Goal: Information Seeking & Learning: Check status

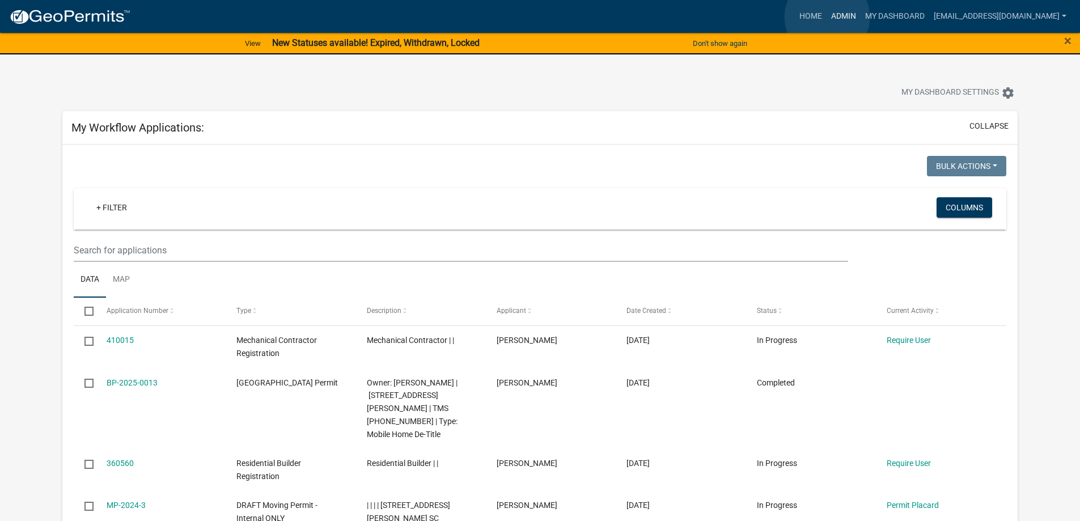
click at [827, 17] on link "Admin" at bounding box center [844, 17] width 34 height 22
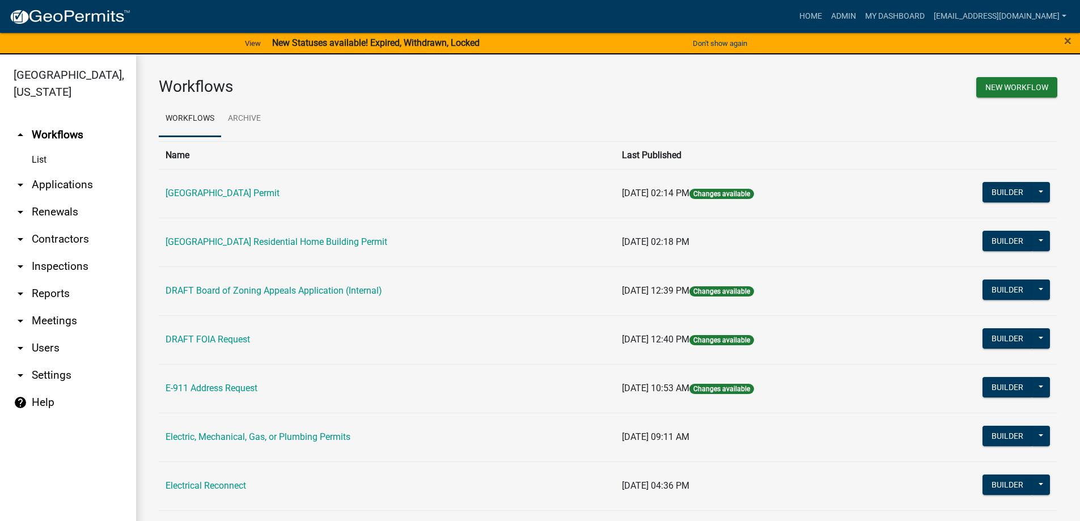
click at [52, 183] on link "arrow_drop_down Applications" at bounding box center [68, 184] width 136 height 27
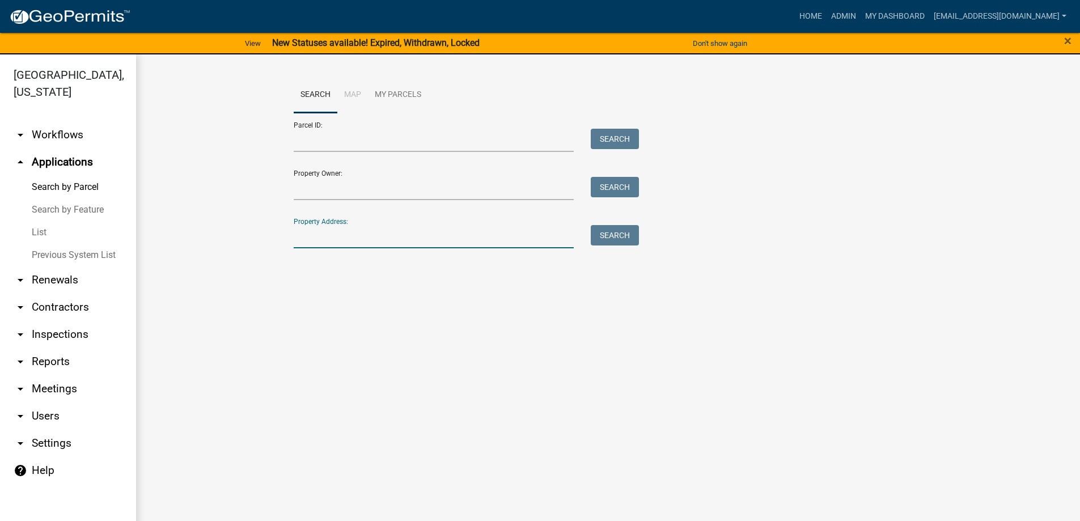
click at [332, 234] on input "Property Address:" at bounding box center [434, 236] width 281 height 23
type input "111 ct"
click at [615, 234] on button "Search" at bounding box center [615, 235] width 48 height 20
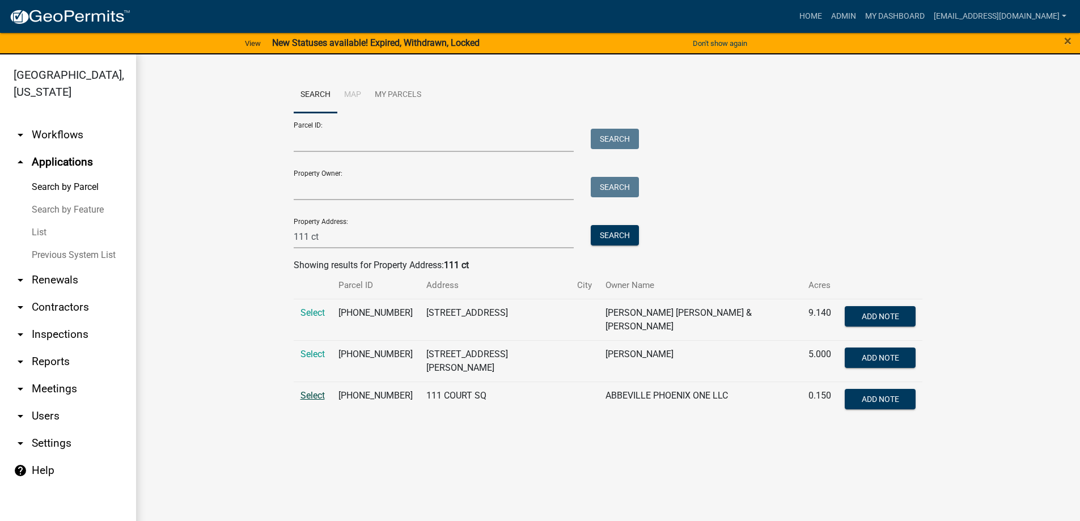
click at [309, 390] on span "Select" at bounding box center [313, 395] width 24 height 11
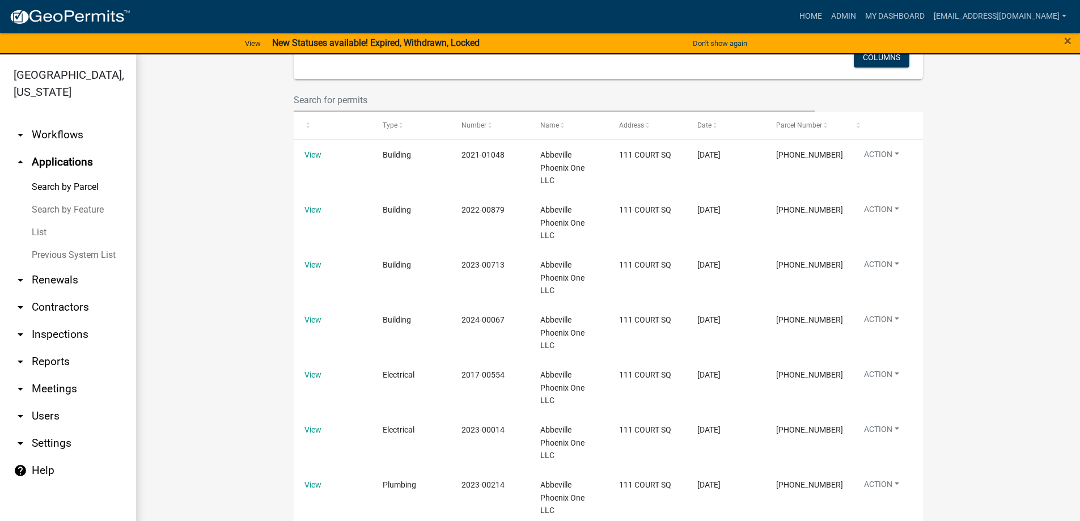
scroll to position [532, 0]
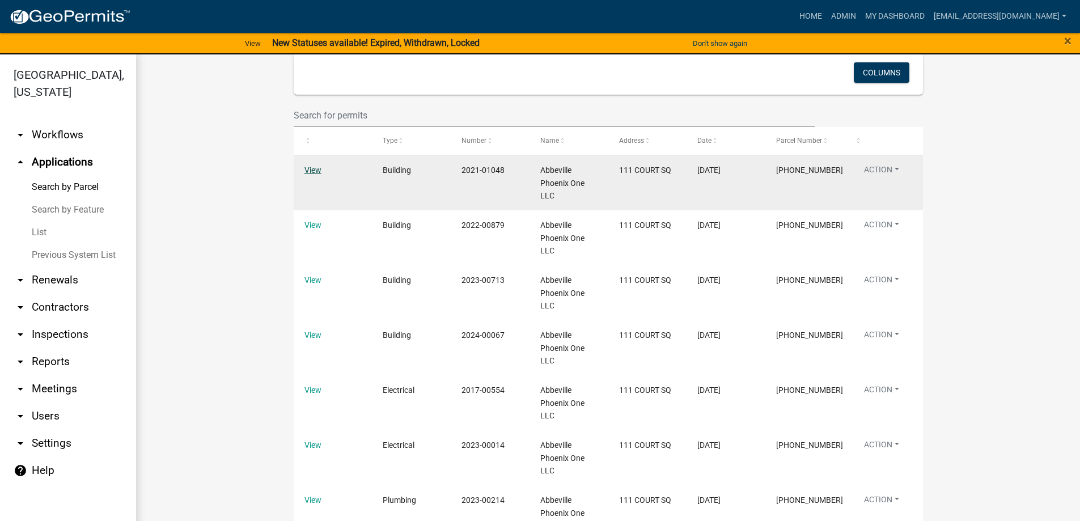
click at [305, 171] on link "View" at bounding box center [313, 170] width 17 height 9
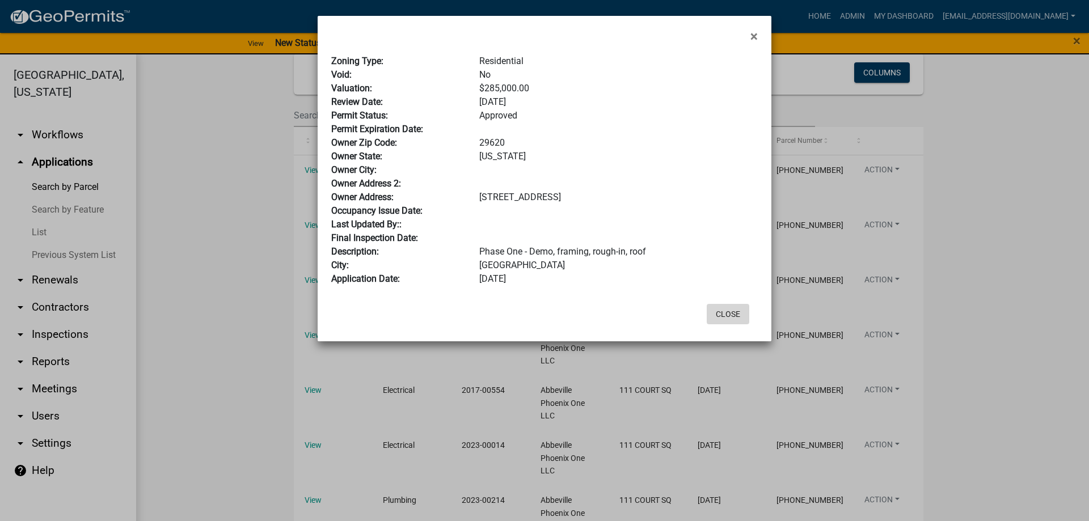
click at [723, 313] on button "Close" at bounding box center [728, 314] width 43 height 20
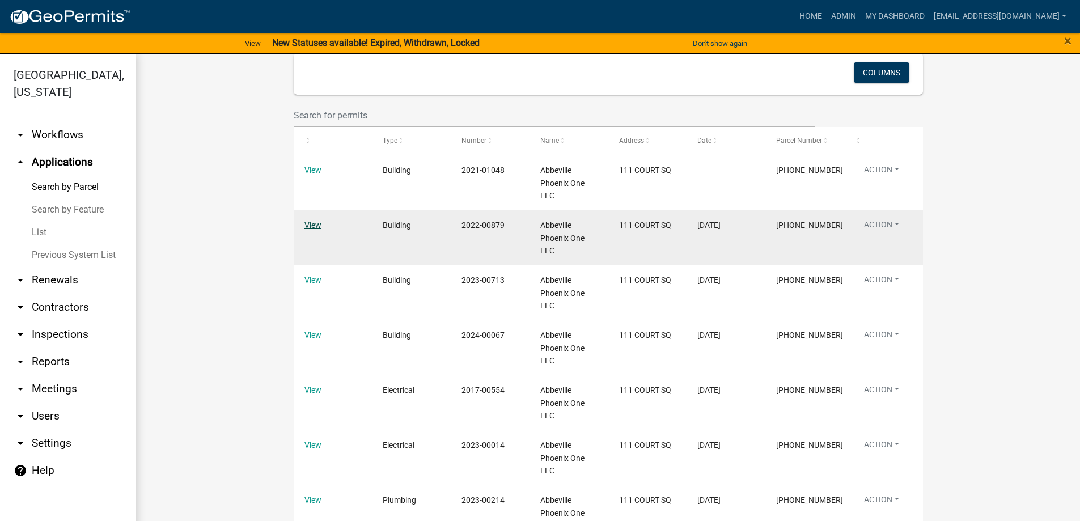
click at [308, 223] on link "View" at bounding box center [313, 225] width 17 height 9
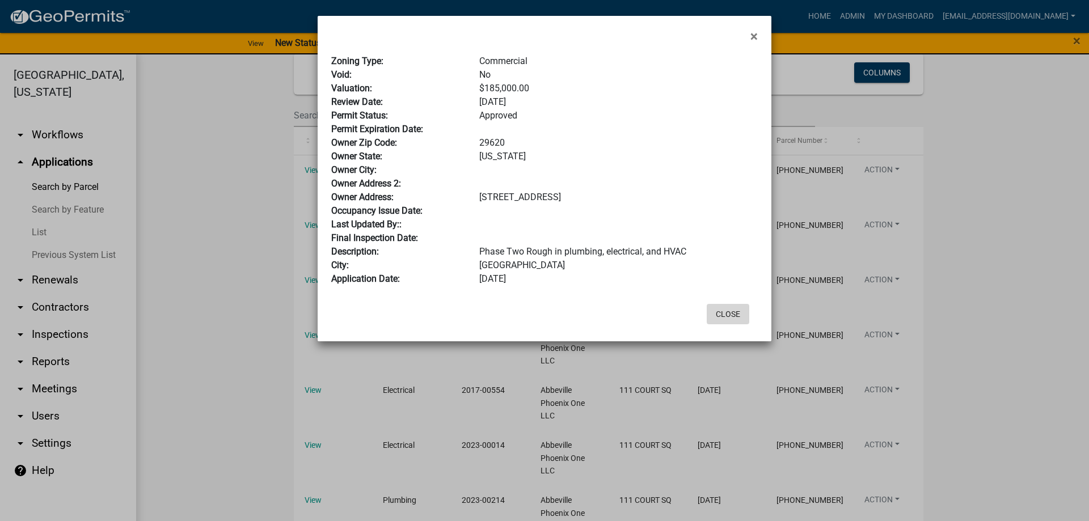
click at [727, 314] on button "Close" at bounding box center [728, 314] width 43 height 20
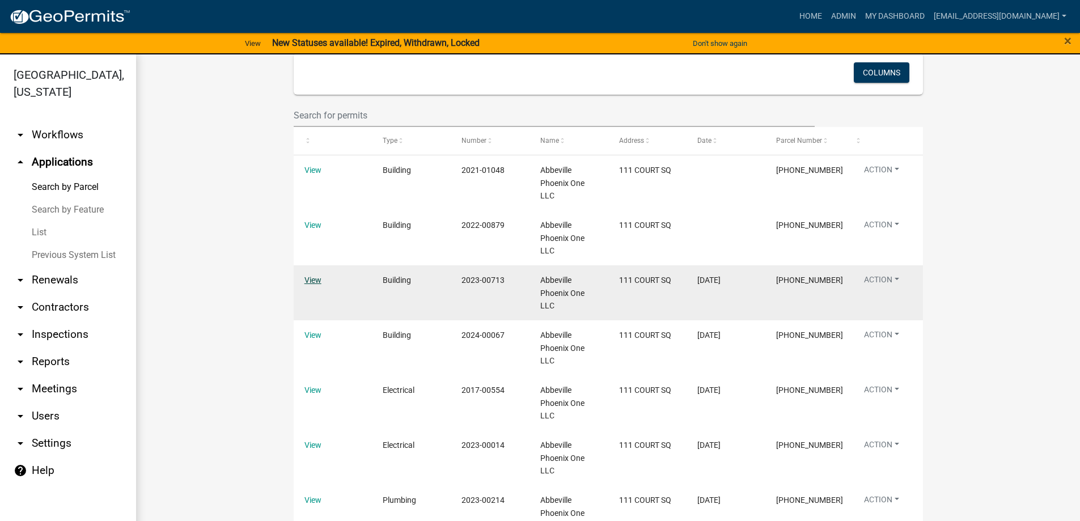
click at [308, 280] on link "View" at bounding box center [313, 280] width 17 height 9
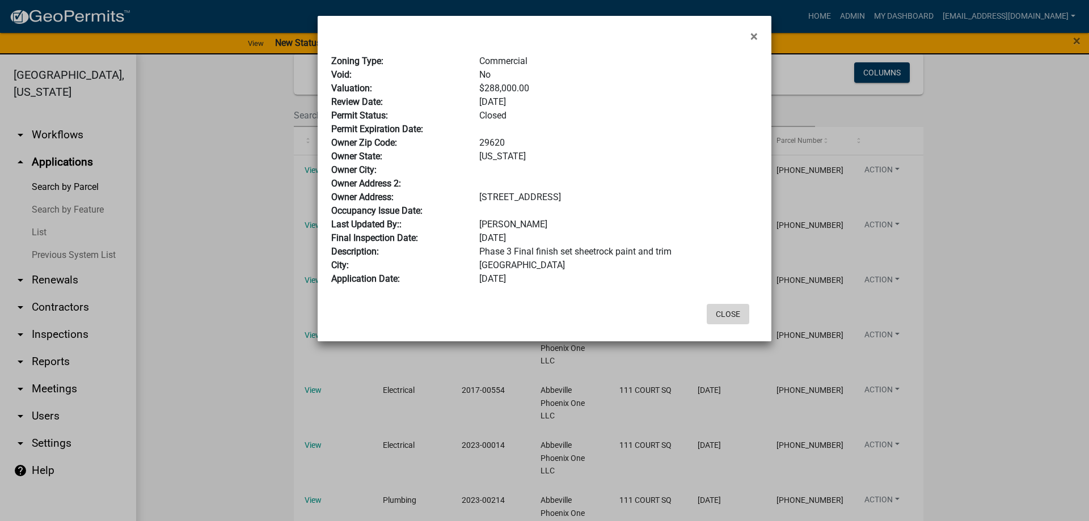
click at [721, 310] on button "Close" at bounding box center [728, 314] width 43 height 20
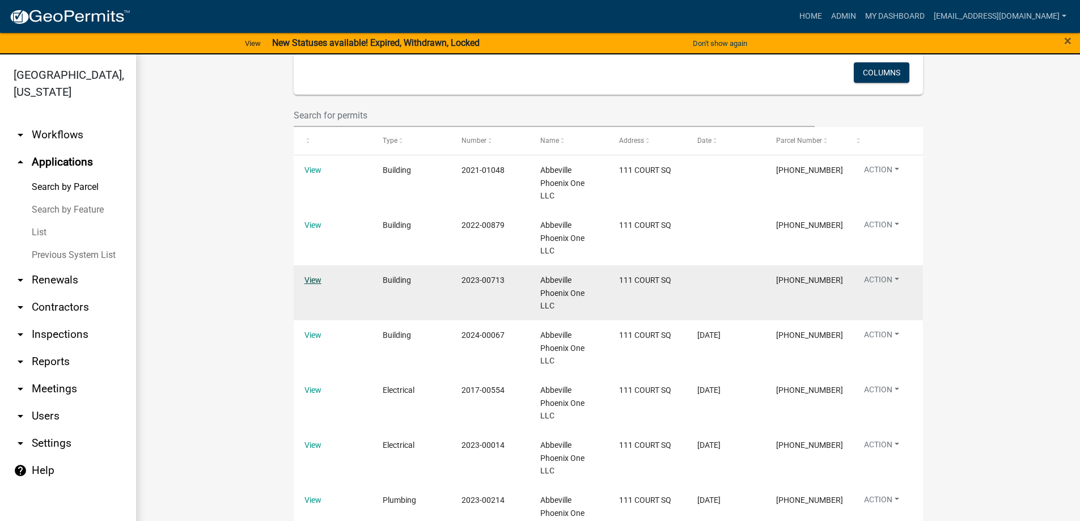
click at [308, 280] on link "View" at bounding box center [313, 280] width 17 height 9
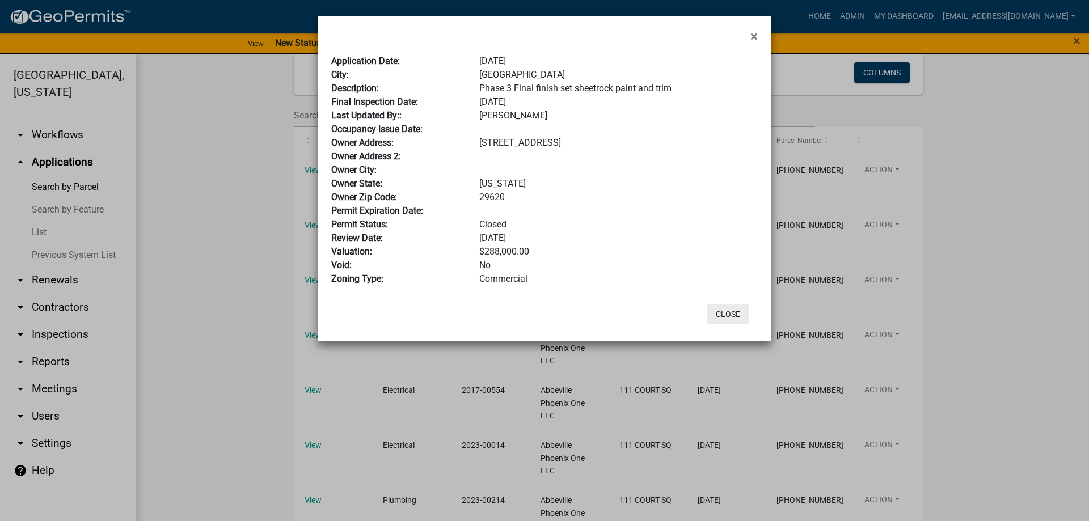
click at [729, 314] on button "Close" at bounding box center [728, 314] width 43 height 20
